Goal: Transaction & Acquisition: Purchase product/service

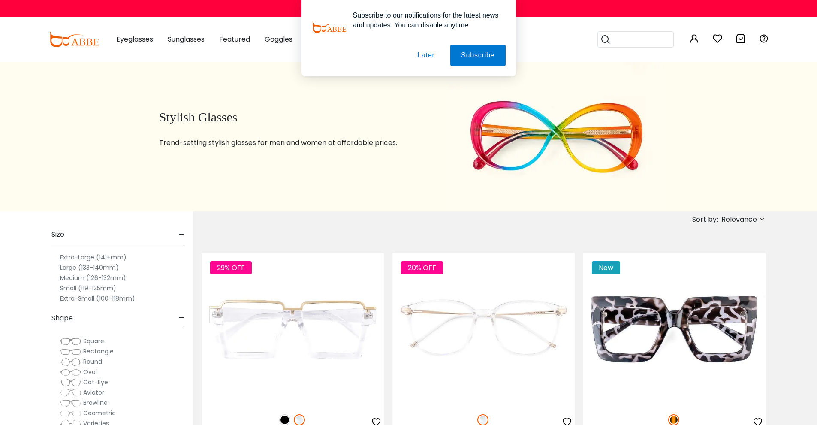
scroll to position [43, 0]
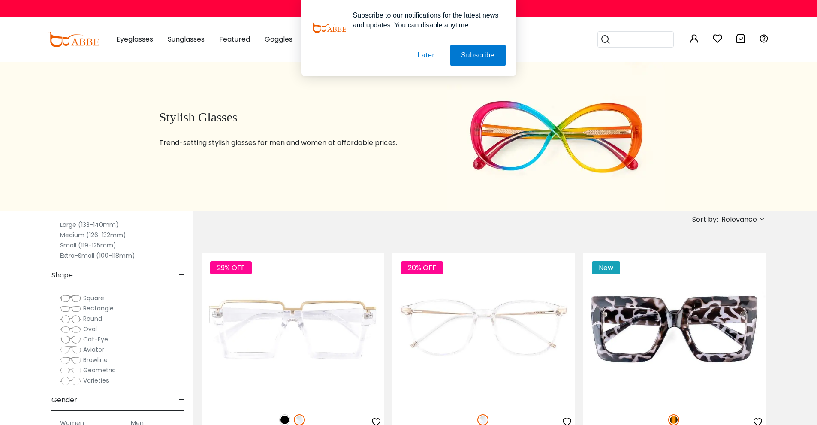
click at [95, 299] on span "Square" at bounding box center [93, 298] width 21 height 9
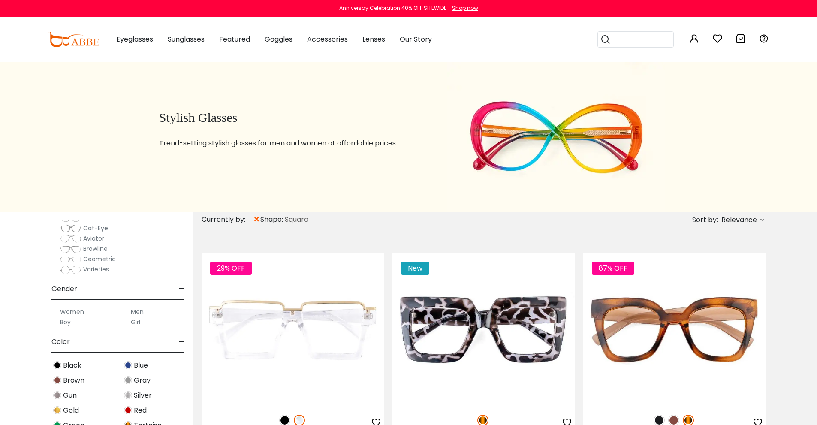
scroll to position [257, 0]
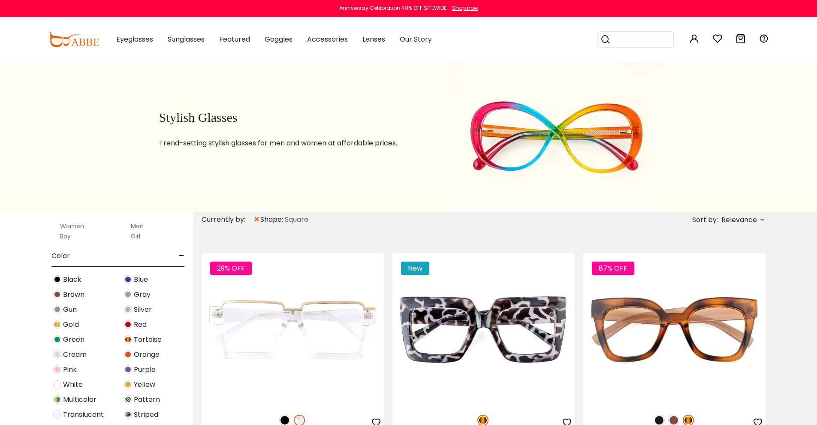
click at [68, 284] on span "Black" at bounding box center [72, 280] width 18 height 10
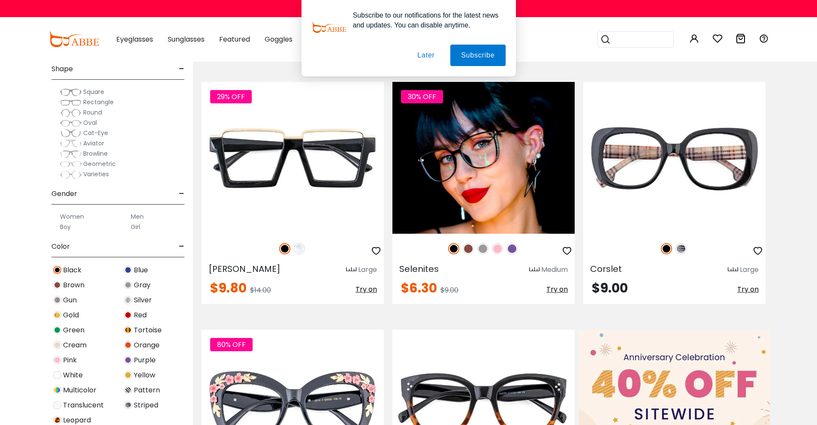
scroll to position [215, 0]
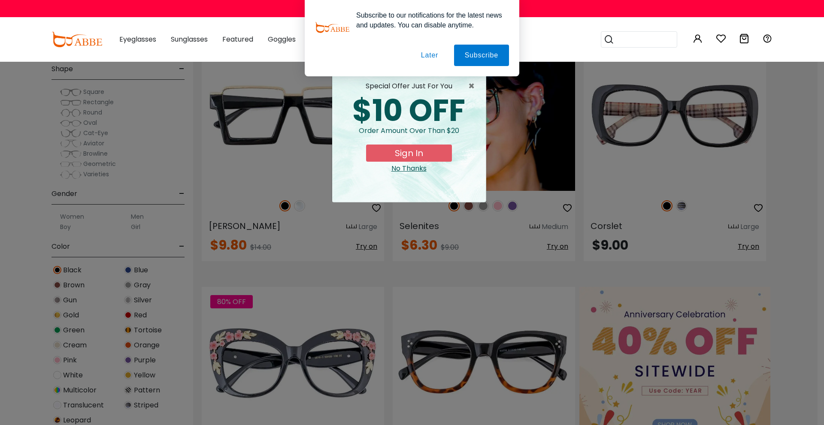
click at [401, 169] on div "No Thanks" at bounding box center [409, 168] width 140 height 10
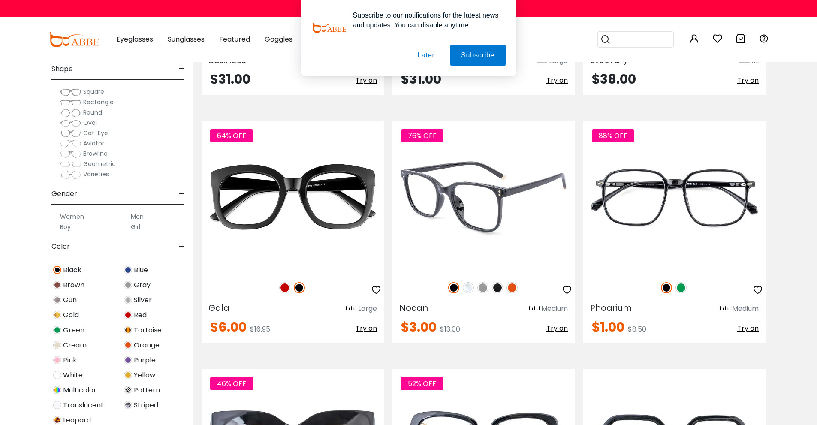
scroll to position [1201, 0]
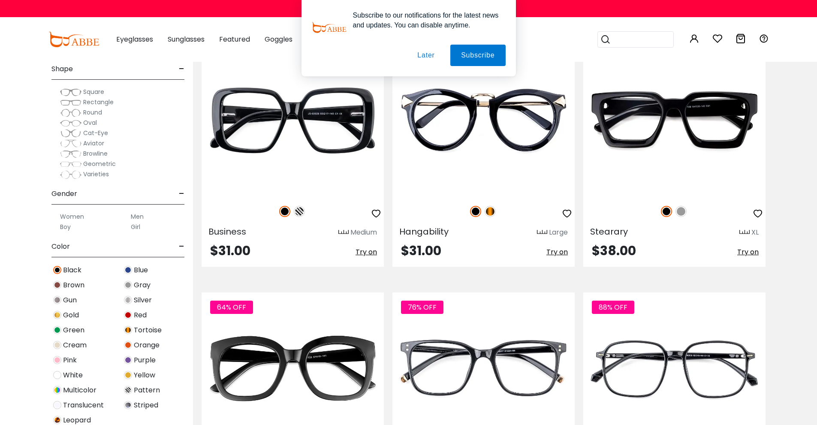
click at [431, 55] on button "Later" at bounding box center [426, 55] width 39 height 21
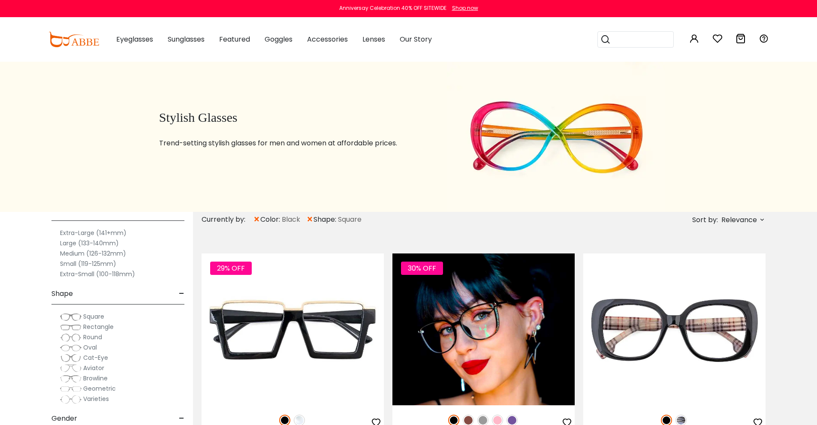
scroll to position [43, 0]
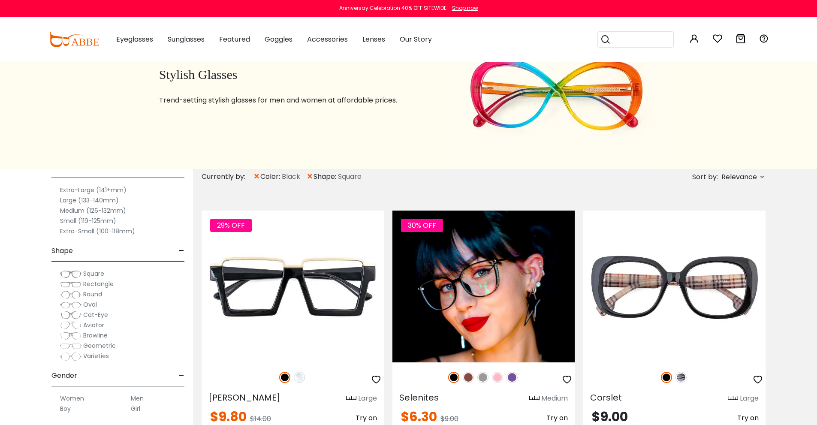
click at [311, 176] on span "×" at bounding box center [309, 176] width 7 height 15
